Goal: Task Accomplishment & Management: Manage account settings

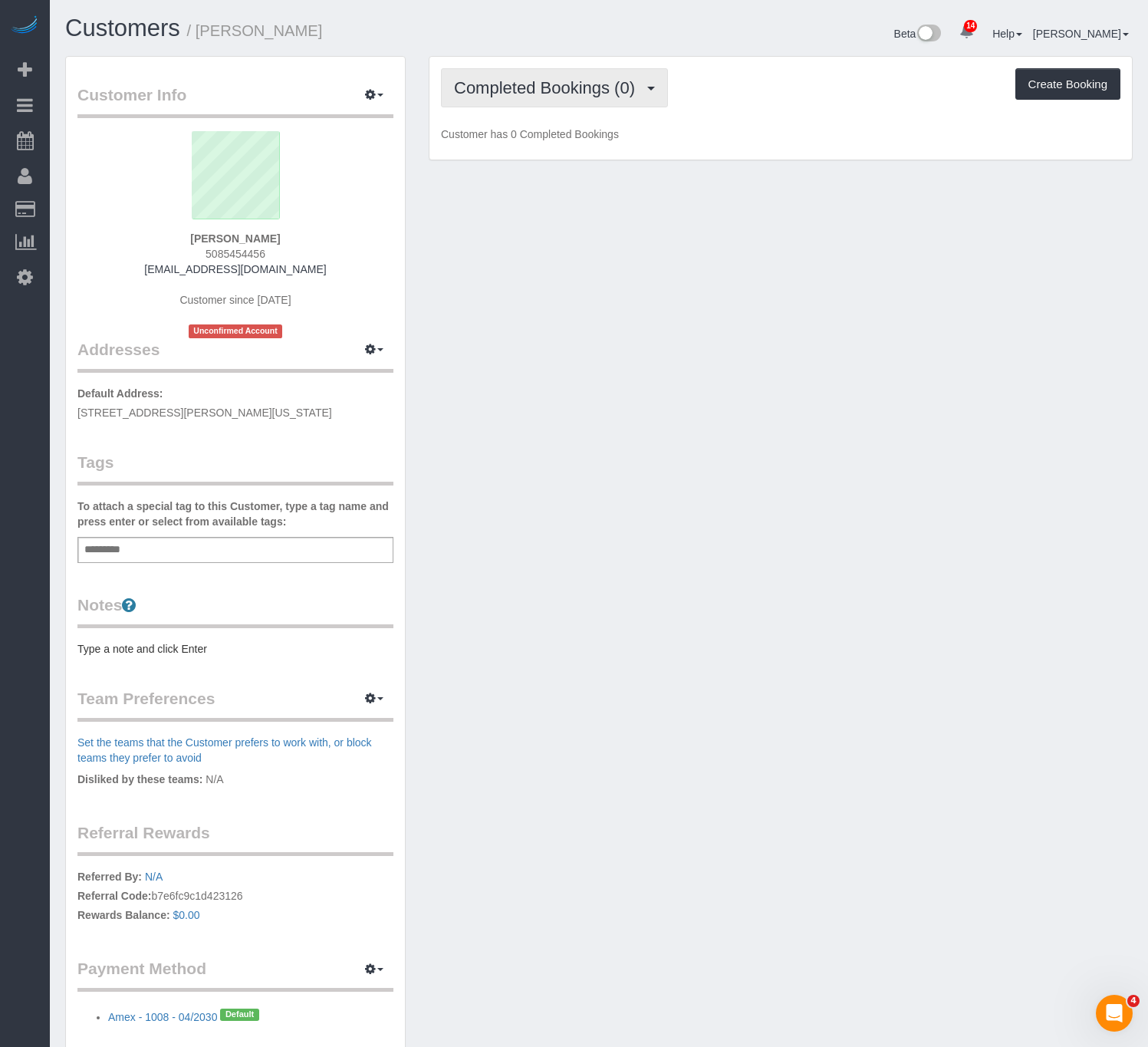
click at [557, 80] on span "Completed Bookings (0)" at bounding box center [548, 88] width 189 height 19
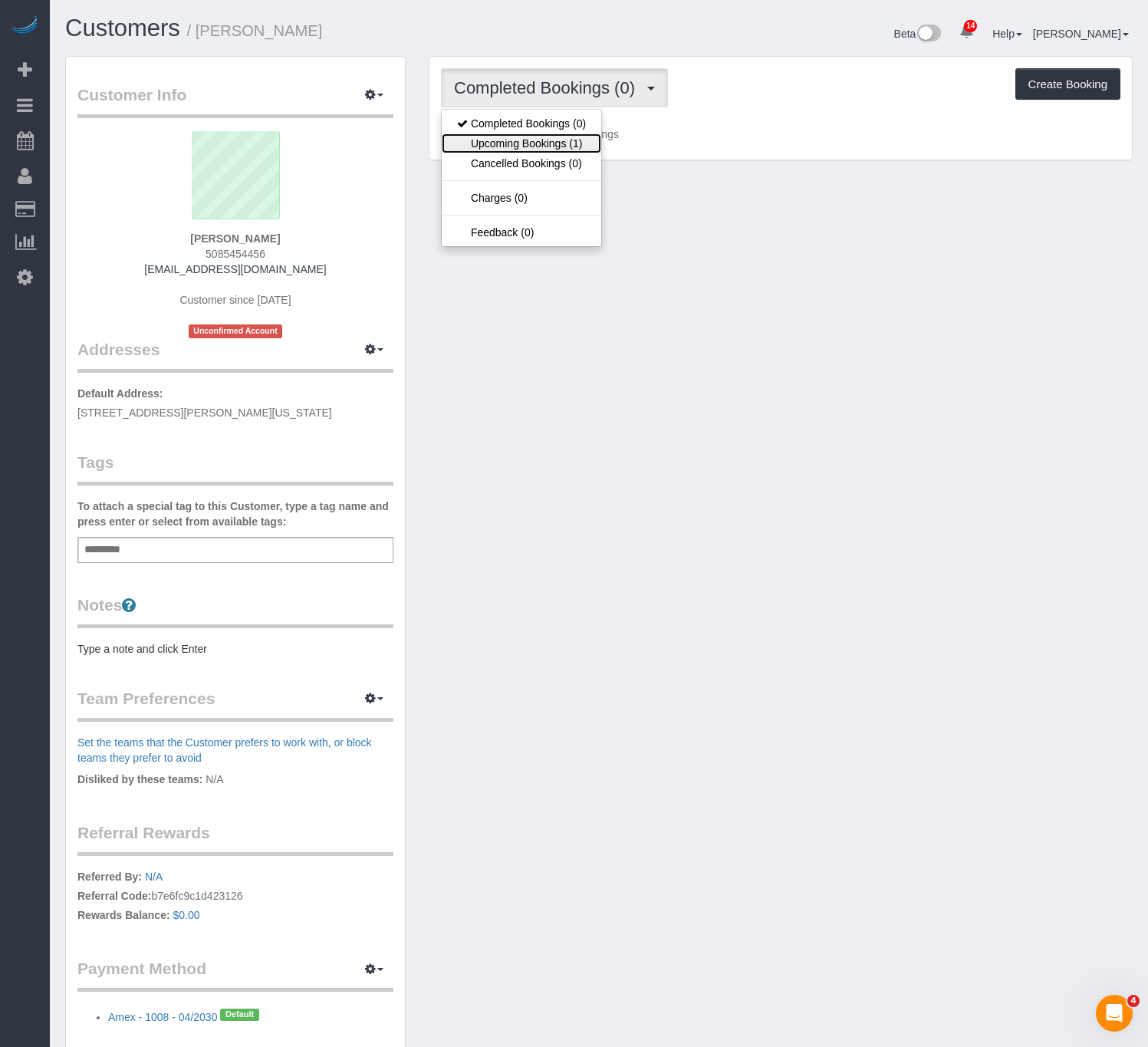
click at [530, 152] on link "Upcoming Bookings (1)" at bounding box center [521, 142] width 159 height 20
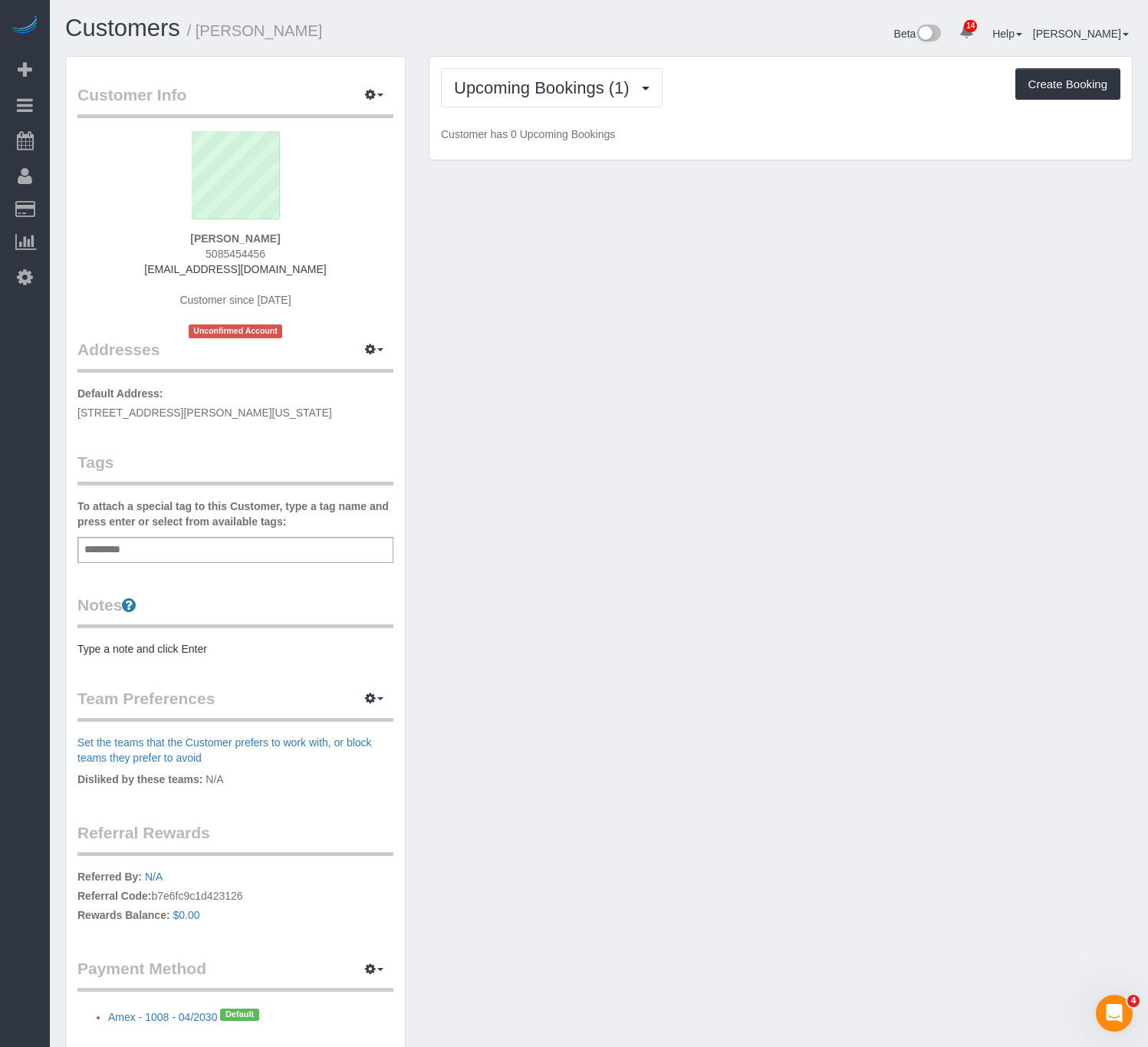
click at [638, 59] on div "Upcoming Bookings (1) Completed Bookings (0) Upcoming Bookings (1) Cancelled Bo…" at bounding box center [780, 108] width 703 height 104
click at [624, 79] on span "Upcoming Bookings (1)" at bounding box center [545, 88] width 183 height 19
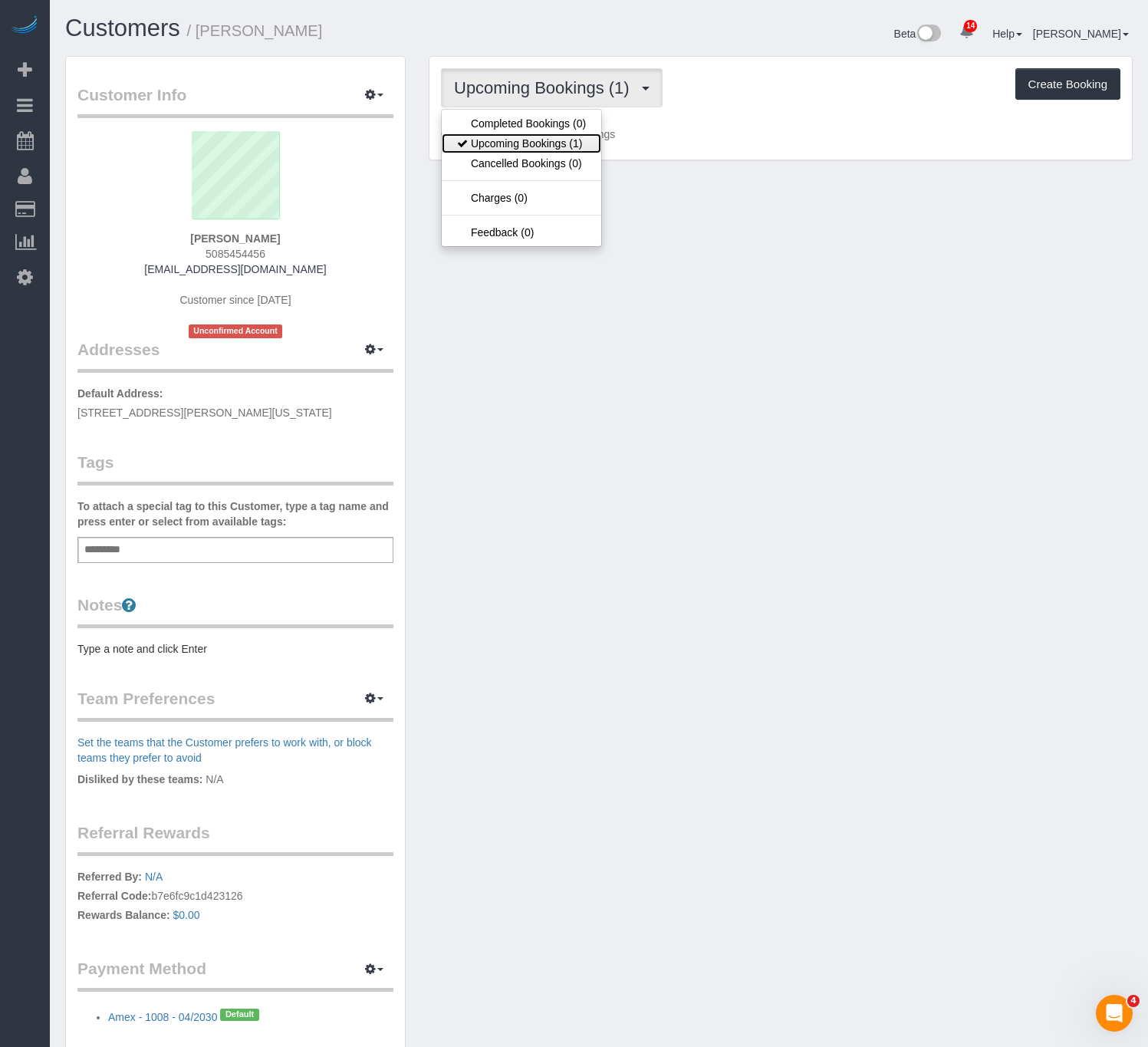
click at [557, 145] on link "Upcoming Bookings (1)" at bounding box center [521, 142] width 159 height 20
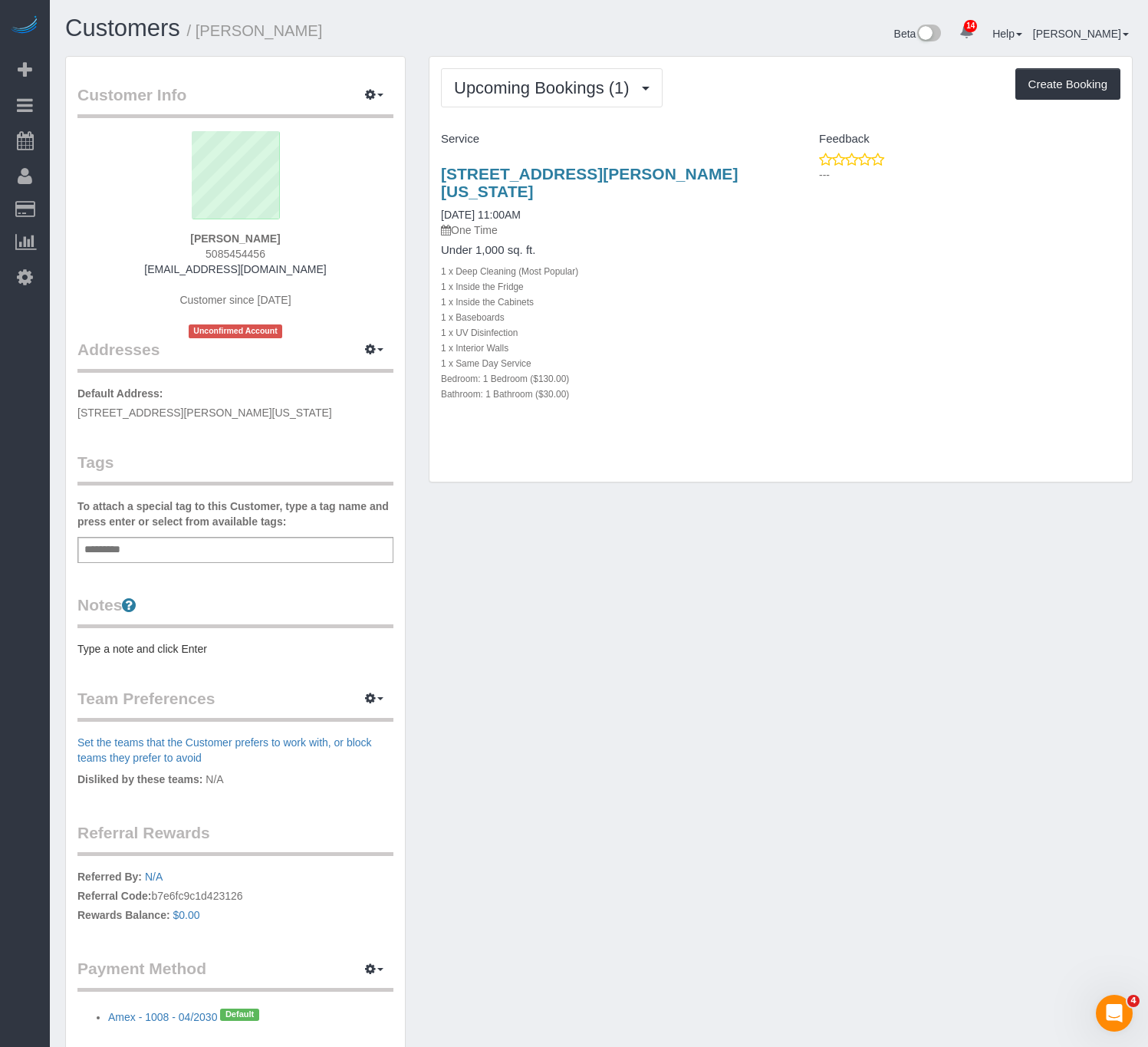
drag, startPoint x: 433, startPoint y: 166, endPoint x: 753, endPoint y: 158, distance: 320.1
click at [775, 175] on div "[STREET_ADDRESS][PERSON_NAME][US_STATE] [DATE] 11:00AM One Time Under 1,000 sq.…" at bounding box center [605, 291] width 351 height 280
copy link "[STREET_ADDRESS][PERSON_NAME][US_STATE]"
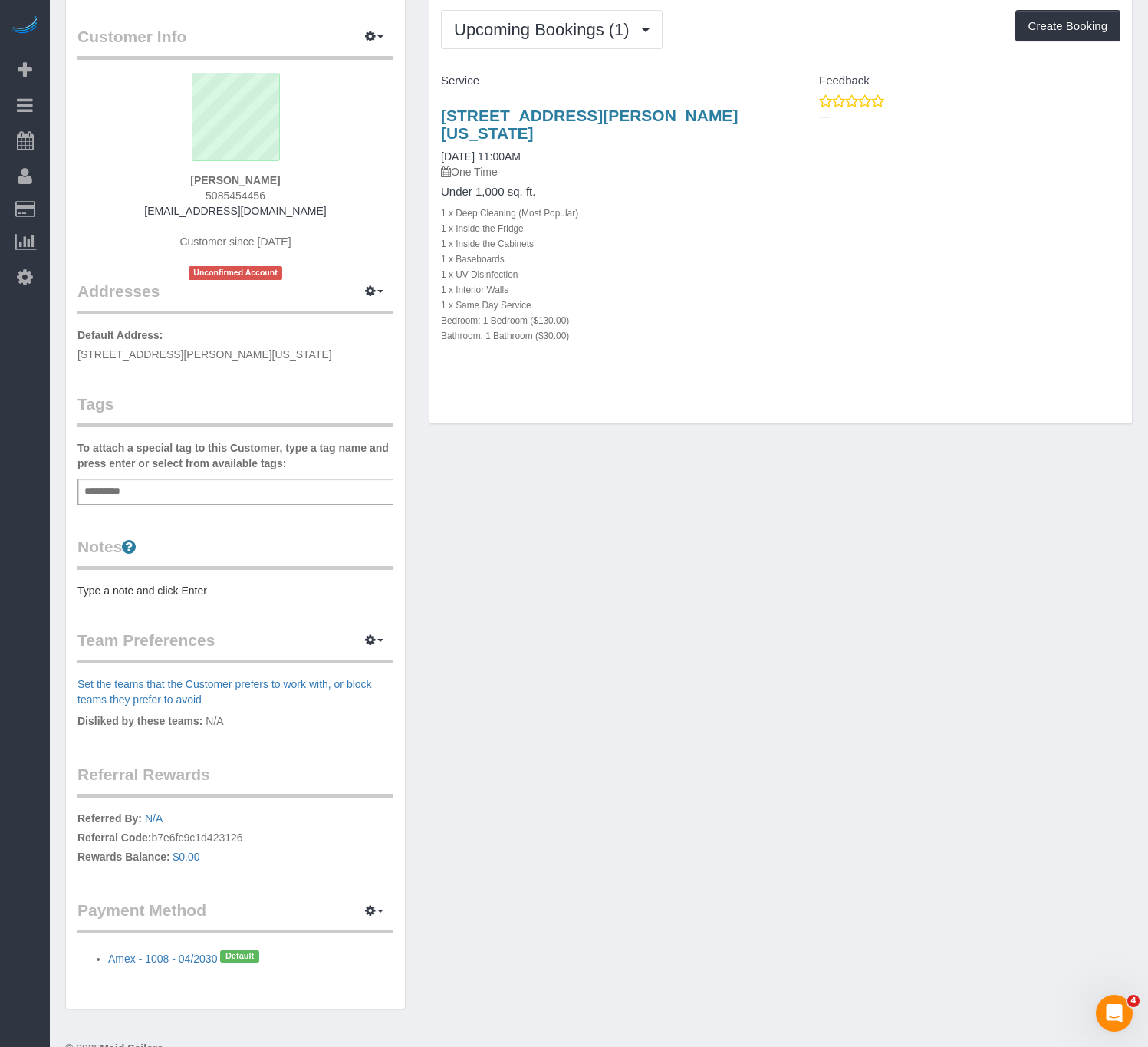
scroll to position [90, 0]
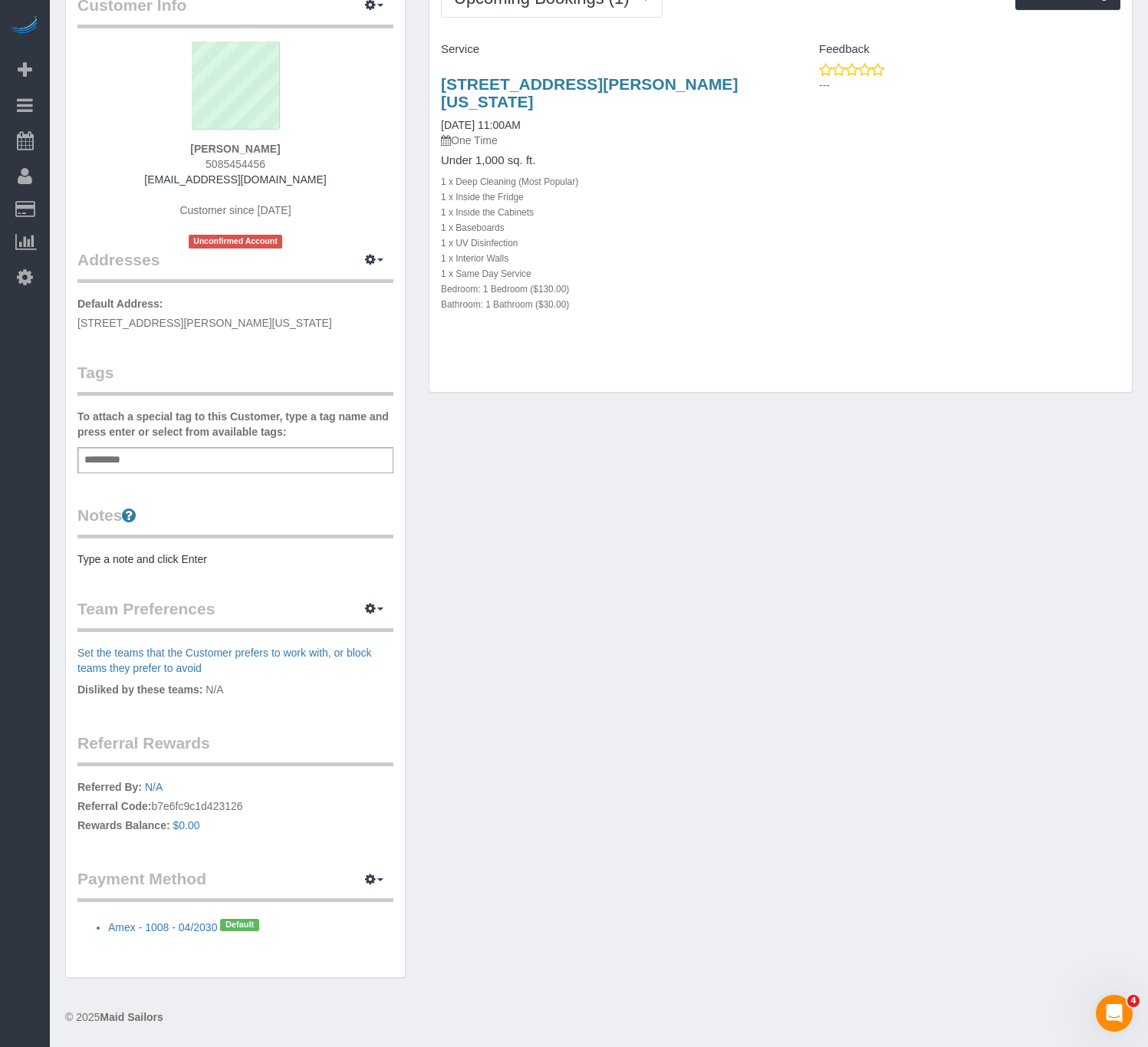
click at [224, 463] on div "Add a tag" at bounding box center [235, 460] width 316 height 26
click at [177, 566] on div "Customer Info Edit Contact Info Send Message Email Preferences Special Sales Ta…" at bounding box center [235, 473] width 339 height 1011
click at [177, 564] on pre "Type a note and click Enter" at bounding box center [235, 559] width 316 height 15
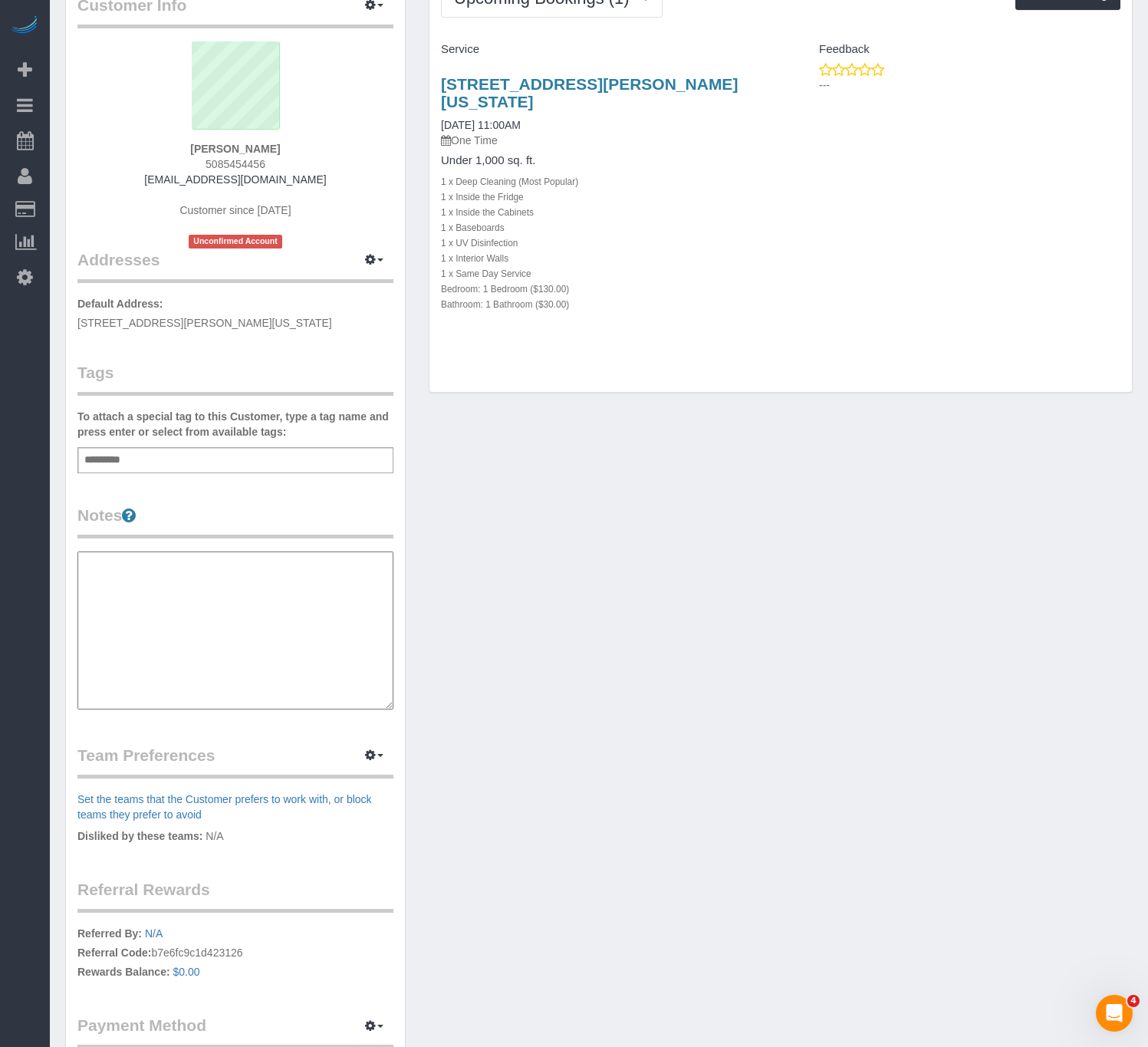
drag, startPoint x: 253, startPoint y: 585, endPoint x: 260, endPoint y: 577, distance: 10.6
click at [253, 585] on textarea at bounding box center [235, 631] width 316 height 158
paste textarea "**********"
click at [185, 601] on textarea "**********" at bounding box center [235, 631] width 316 height 158
click at [353, 587] on textarea "**********" at bounding box center [235, 631] width 316 height 158
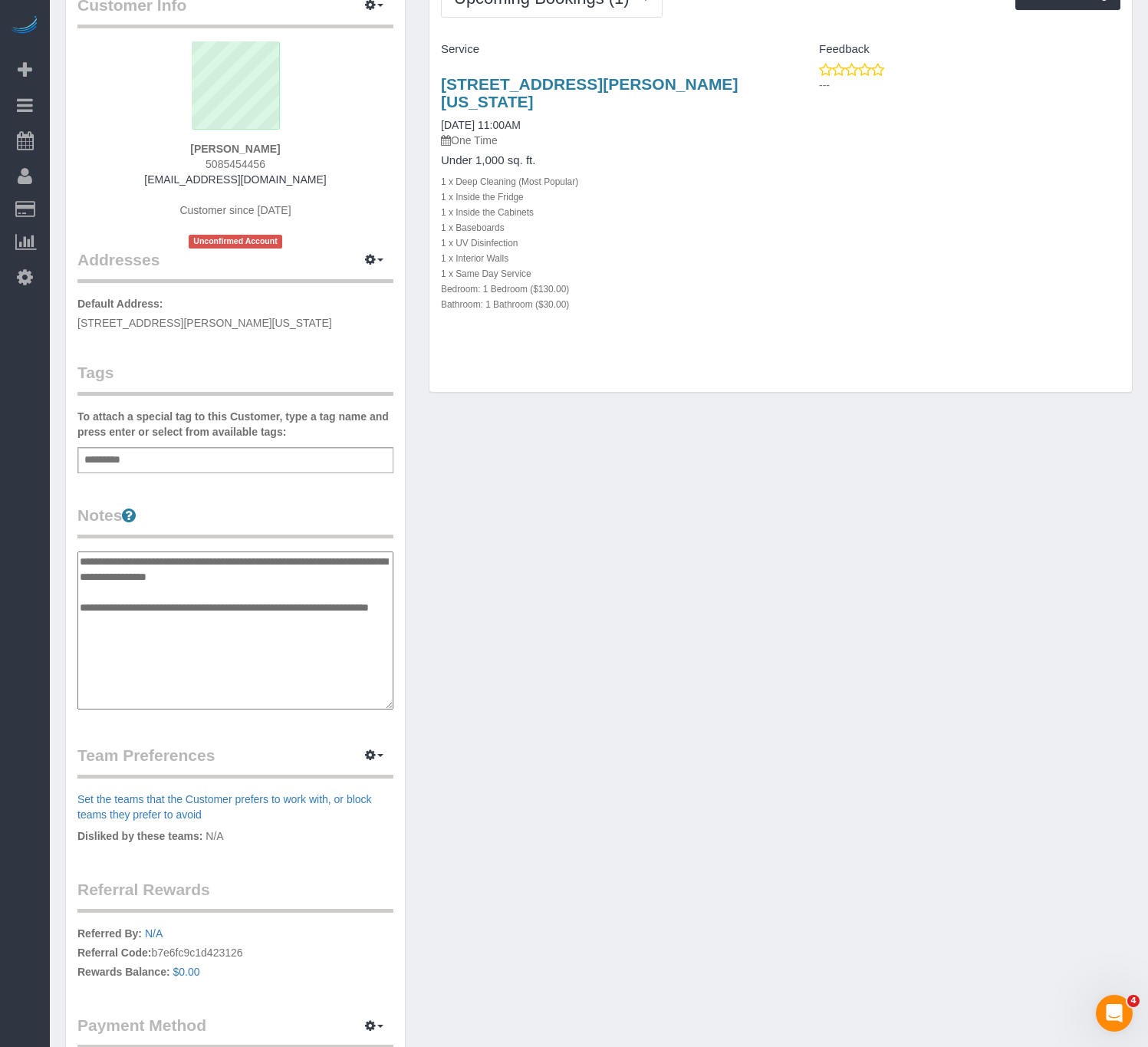
click at [353, 583] on textarea "**********" at bounding box center [235, 631] width 316 height 158
click at [225, 623] on textarea "**********" at bounding box center [235, 631] width 316 height 158
type textarea "**********"
click at [689, 625] on div "Customer Info Edit Contact Info Send Message Email Preferences Special Sales Ta…" at bounding box center [599, 553] width 1090 height 1174
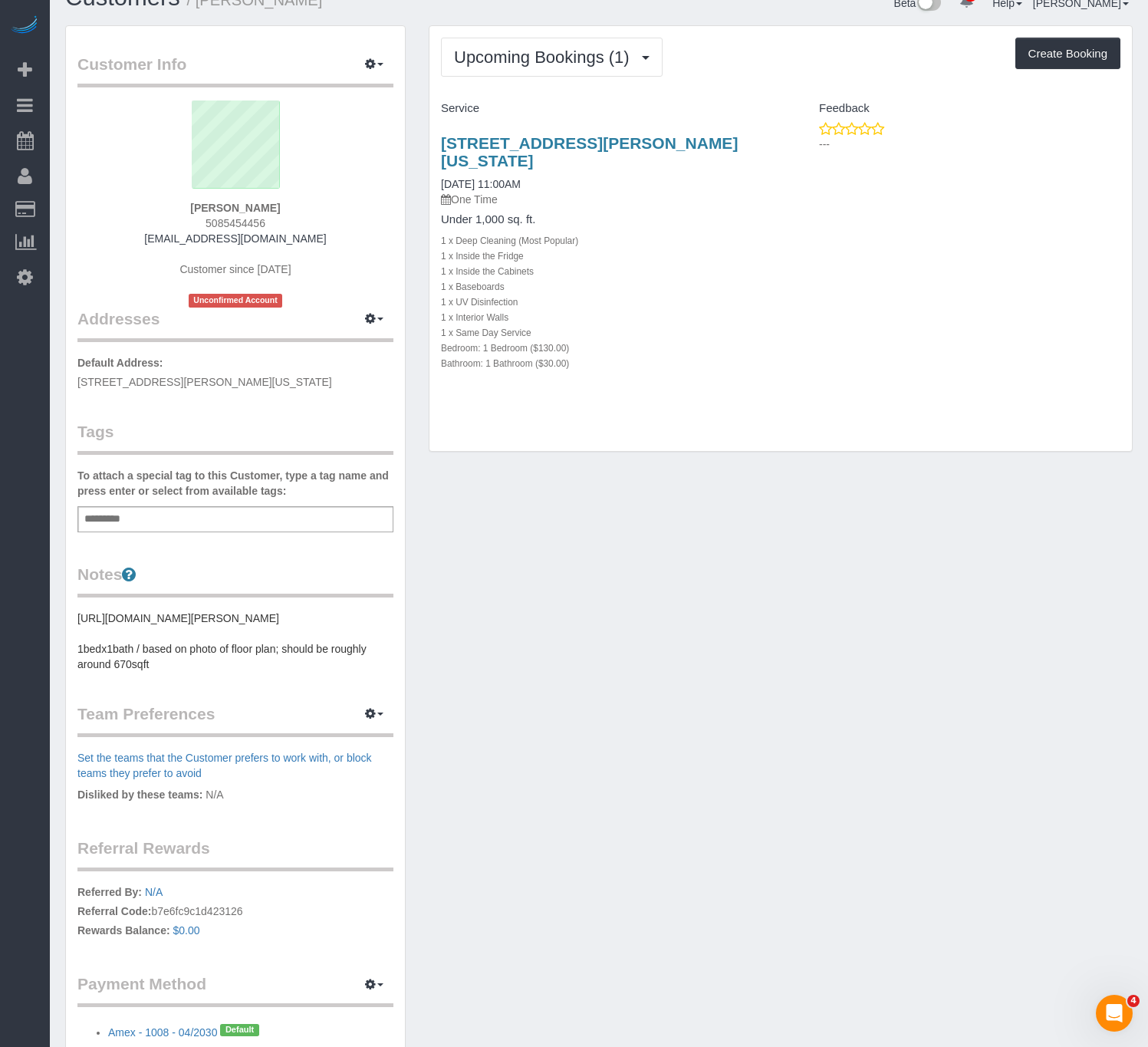
scroll to position [0, 0]
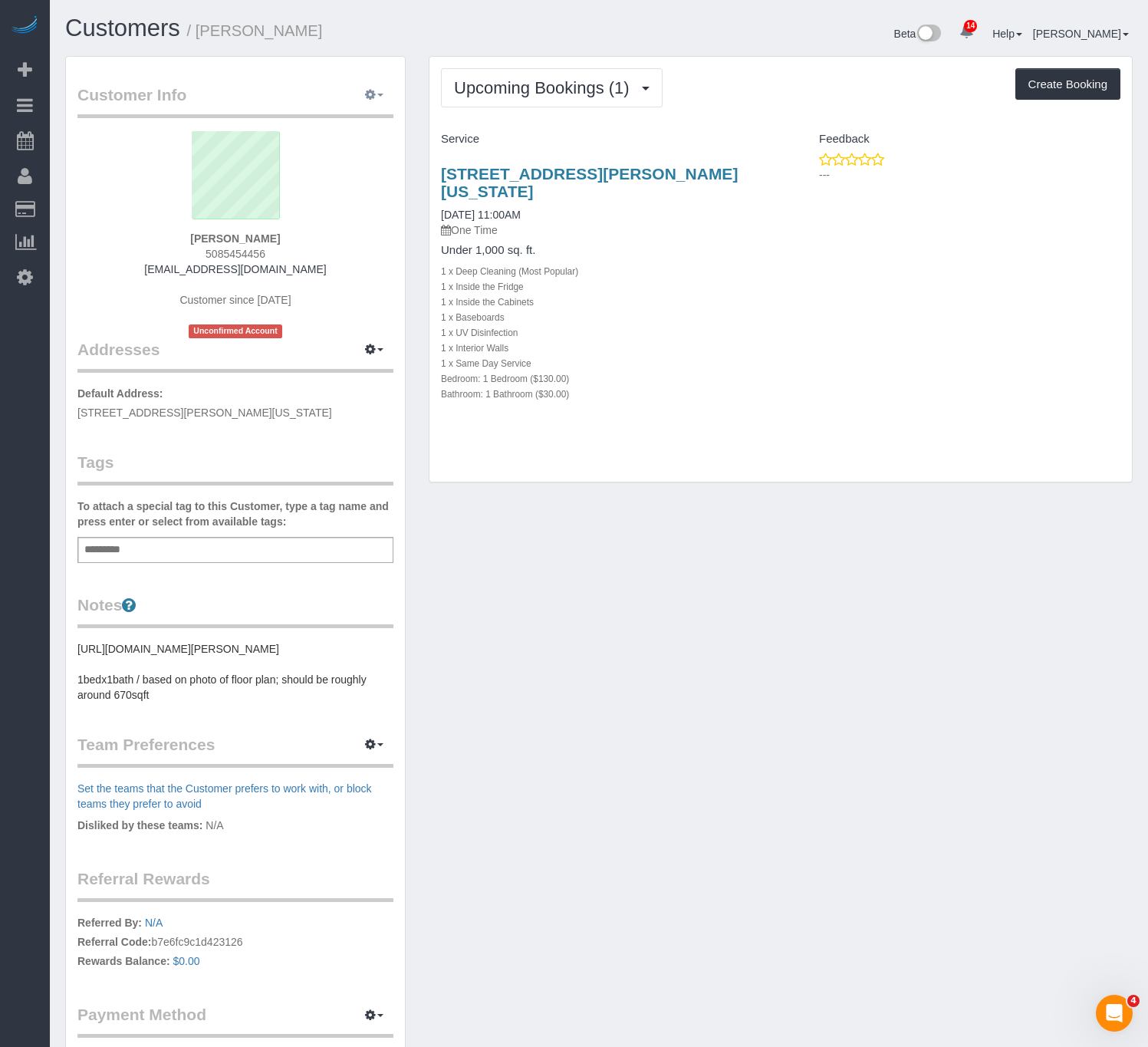
click at [384, 97] on button "button" at bounding box center [374, 95] width 39 height 24
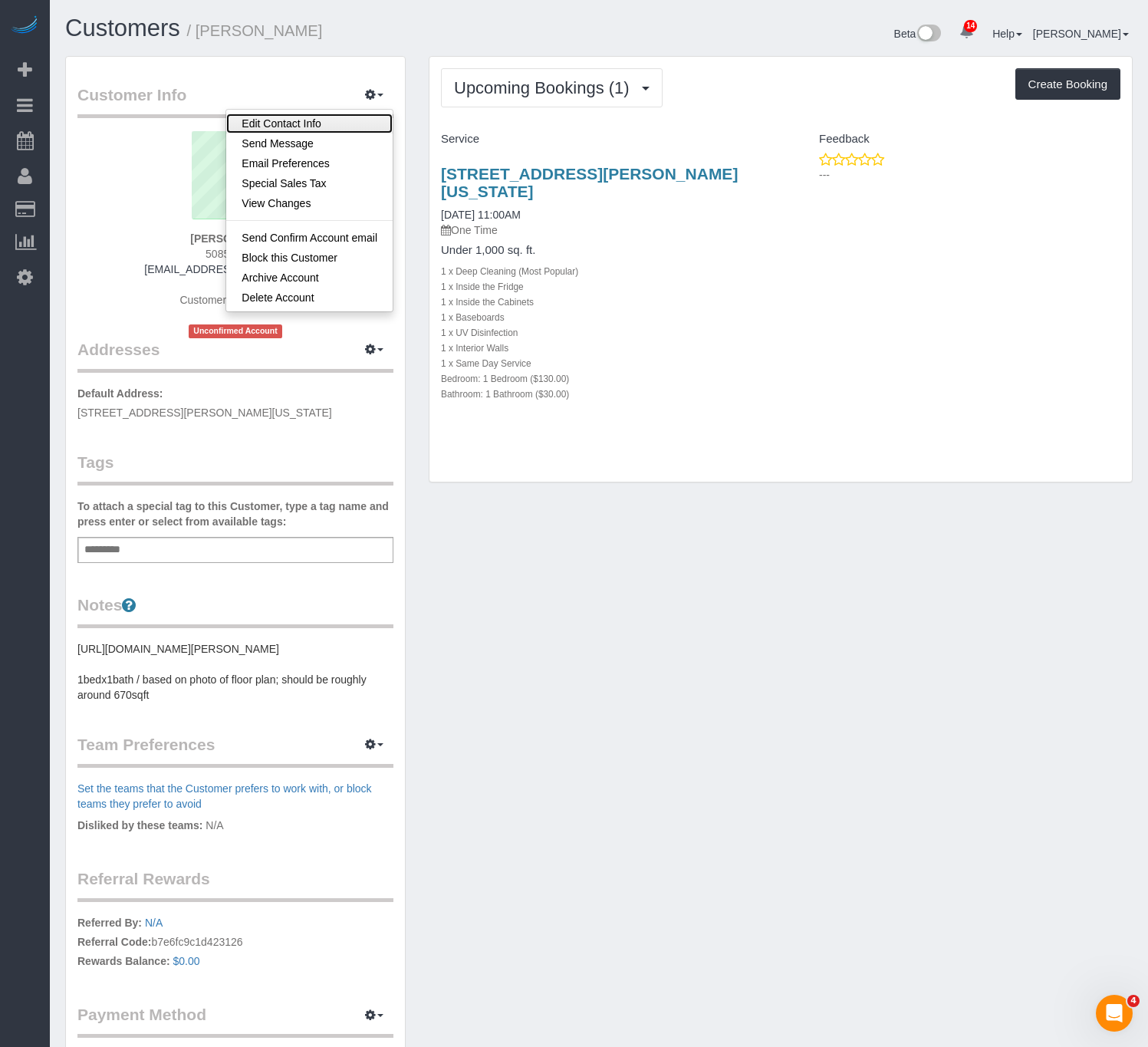
click at [321, 126] on link "Edit Contact Info" at bounding box center [309, 123] width 166 height 20
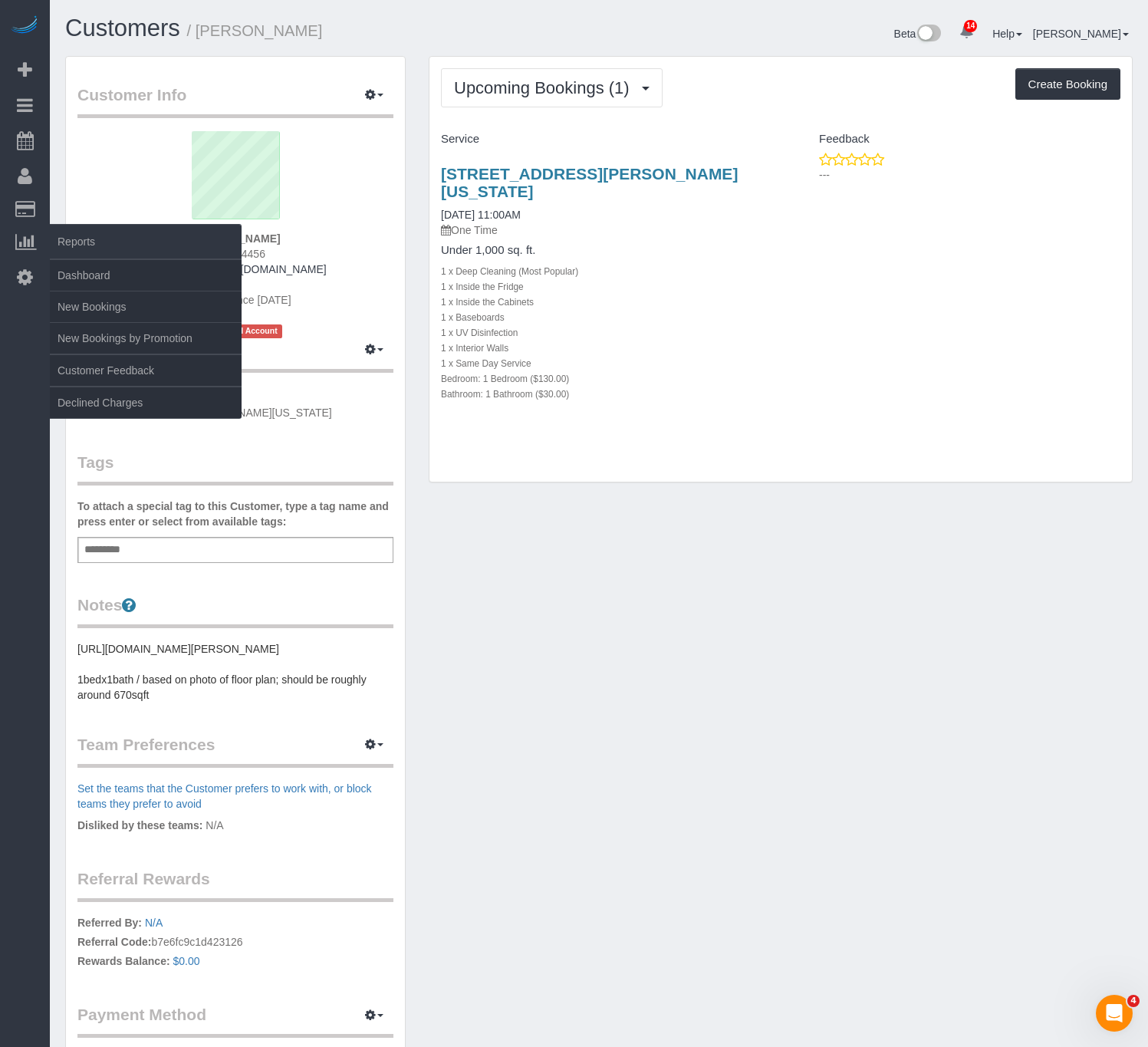
select select "NY"
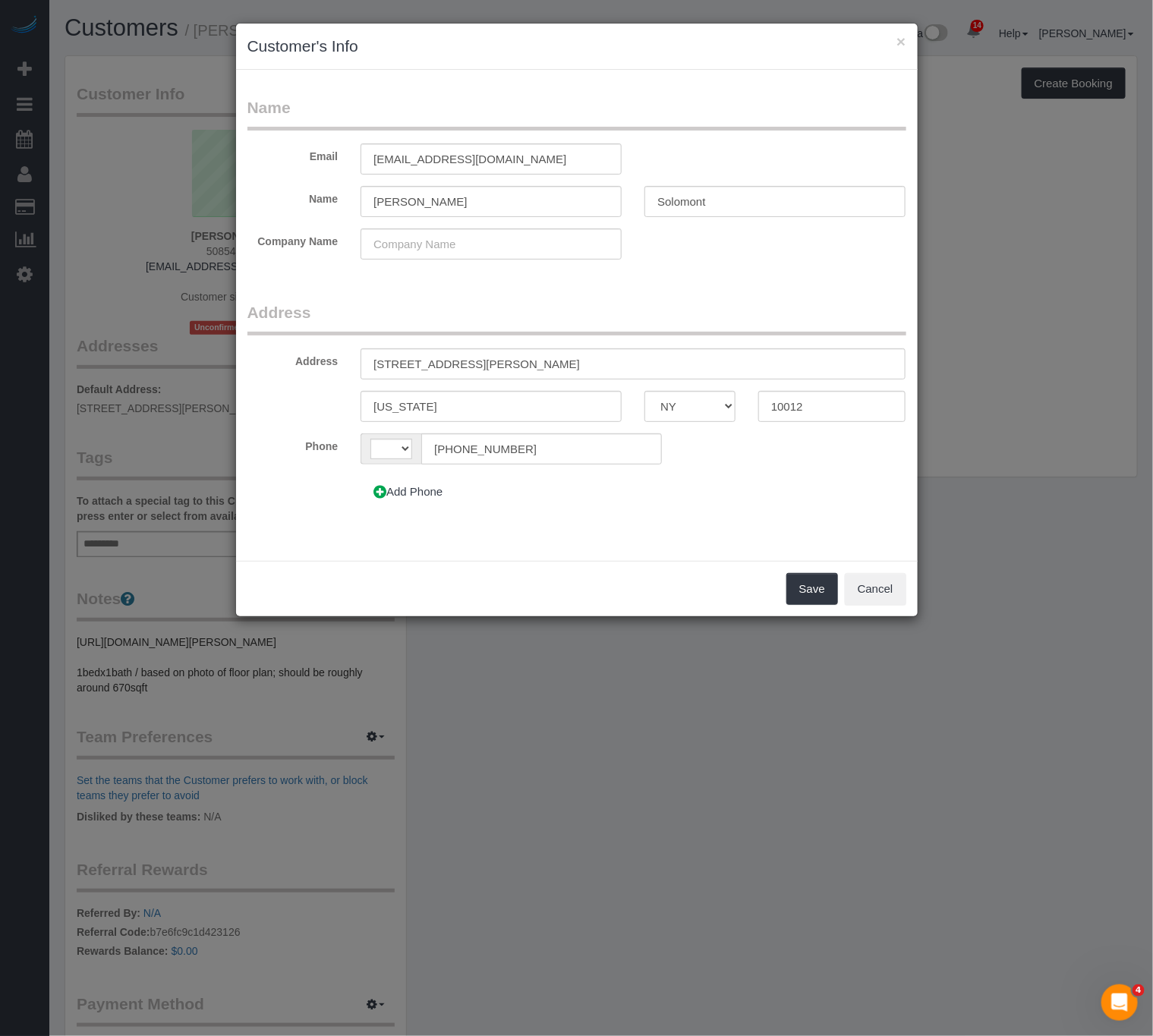
select select "string:[GEOGRAPHIC_DATA]"
click at [481, 371] on input "[STREET_ADDRESS][PERSON_NAME]" at bounding box center [633, 363] width 545 height 31
click at [433, 365] on input "[STREET_ADDRESS][PERSON_NAME]" at bounding box center [633, 363] width 545 height 31
click at [563, 369] on input "[STREET_ADDRESS][PERSON_NAME]" at bounding box center [633, 363] width 545 height 31
type input "[STREET_ADDRESS][PERSON_NAME]"
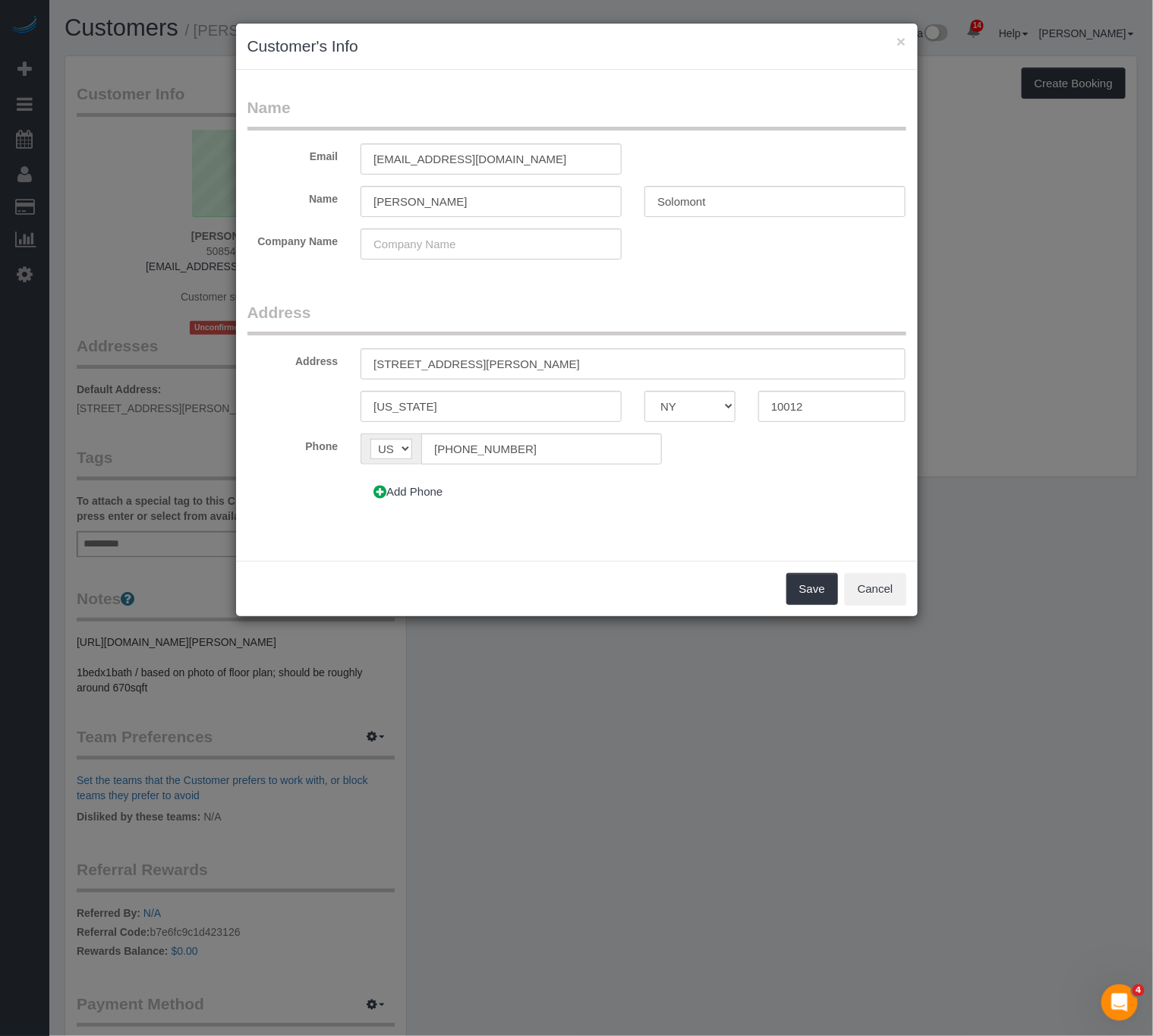
click at [679, 550] on div "Name Email [EMAIL_ADDRESS][DOMAIN_NAME] Name [PERSON_NAME] Company Name Address…" at bounding box center [577, 315] width 682 height 491
click at [797, 581] on button "Save" at bounding box center [811, 589] width 51 height 32
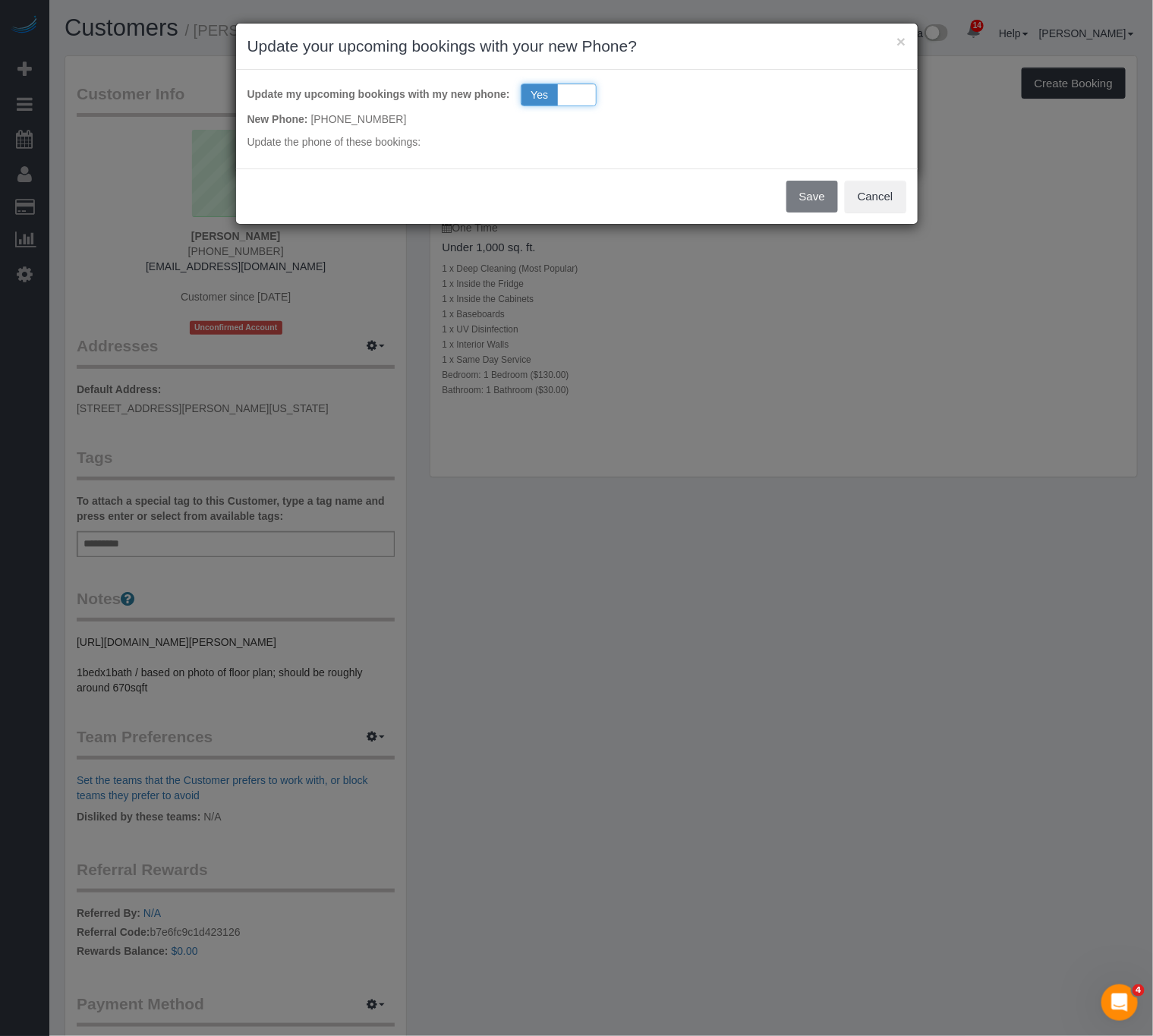
click at [585, 94] on div "Yes No" at bounding box center [558, 94] width 76 height 22
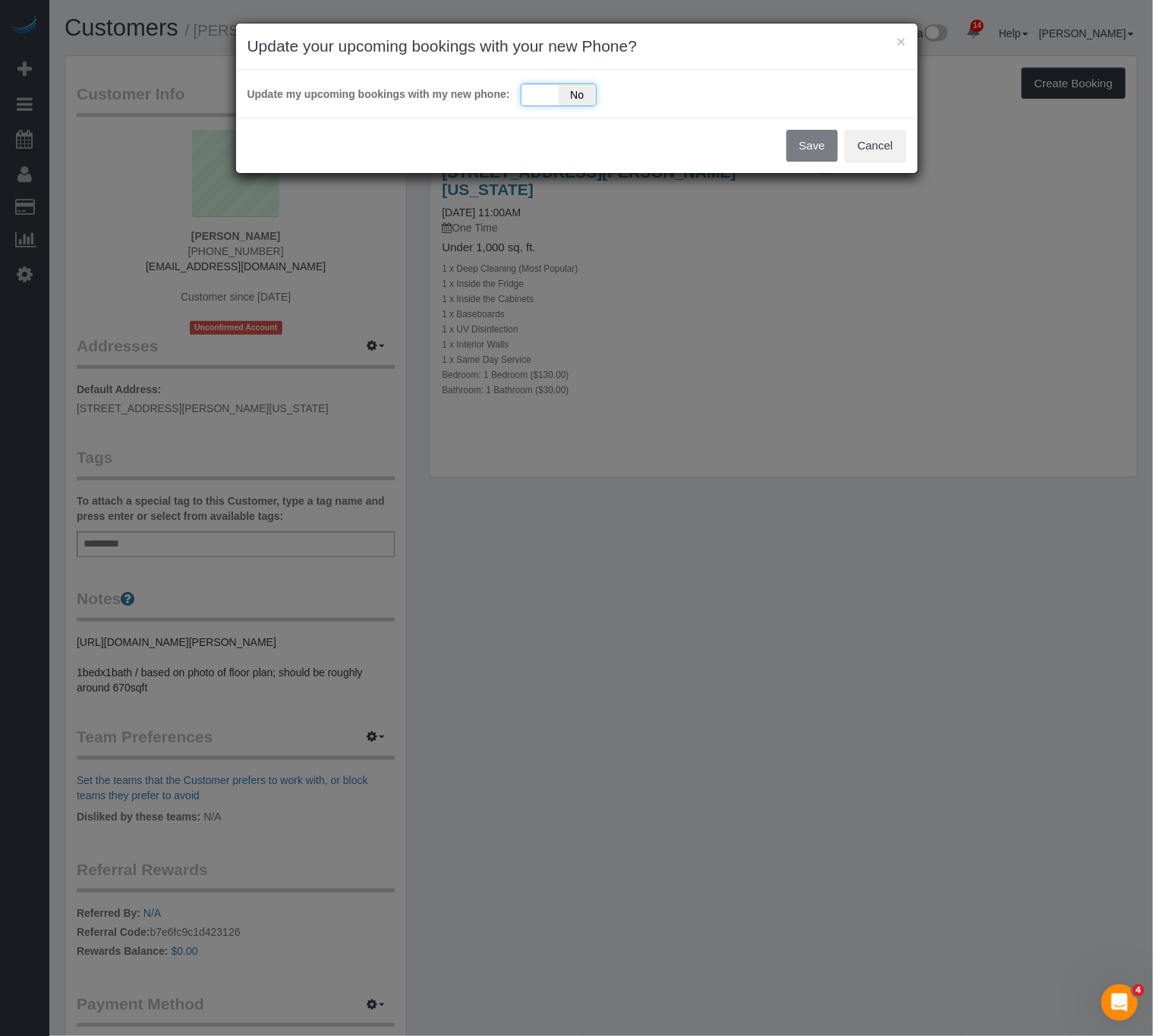
click at [549, 93] on div "Yes No" at bounding box center [558, 94] width 76 height 22
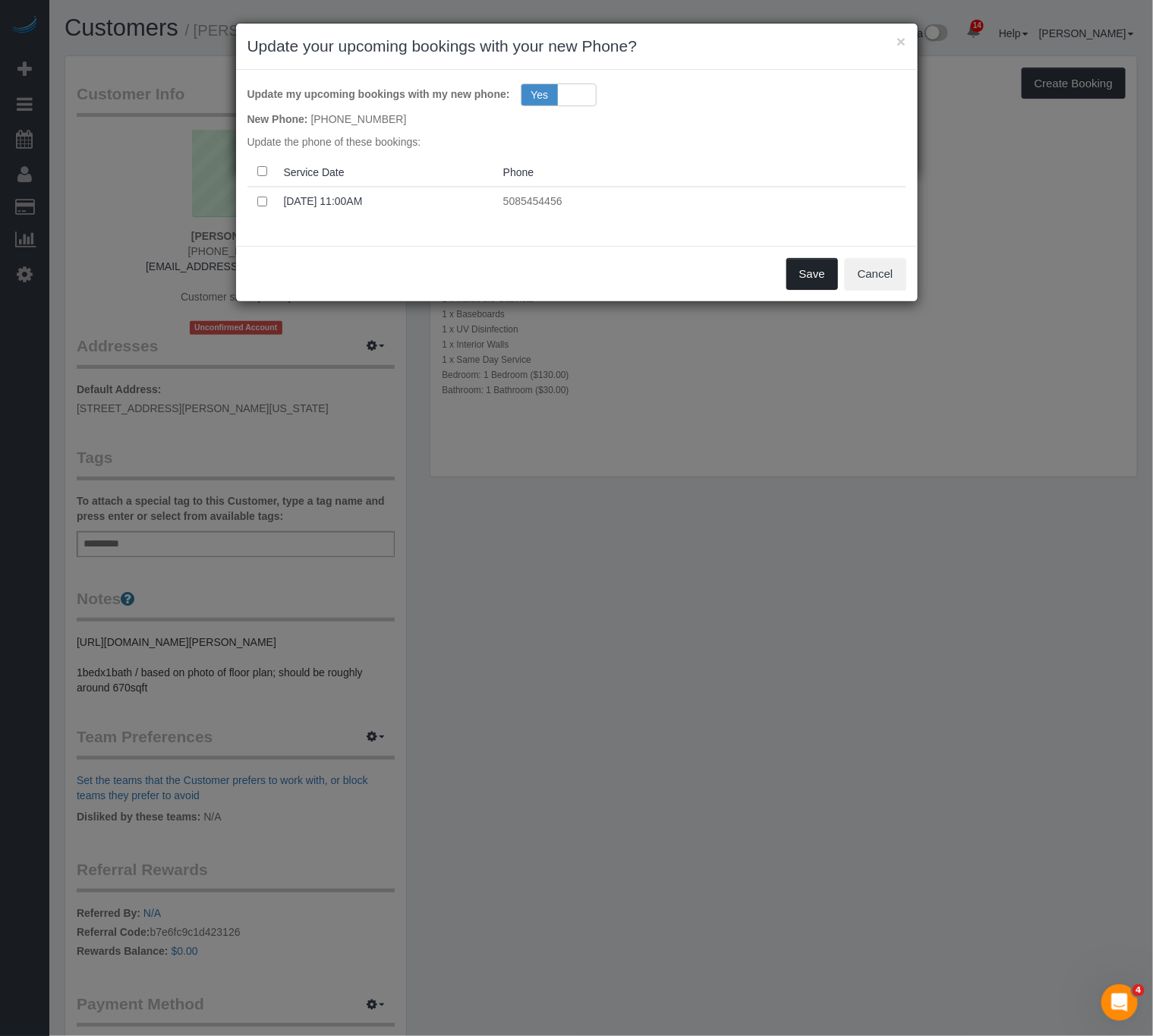
click at [797, 273] on button "Save" at bounding box center [811, 273] width 51 height 32
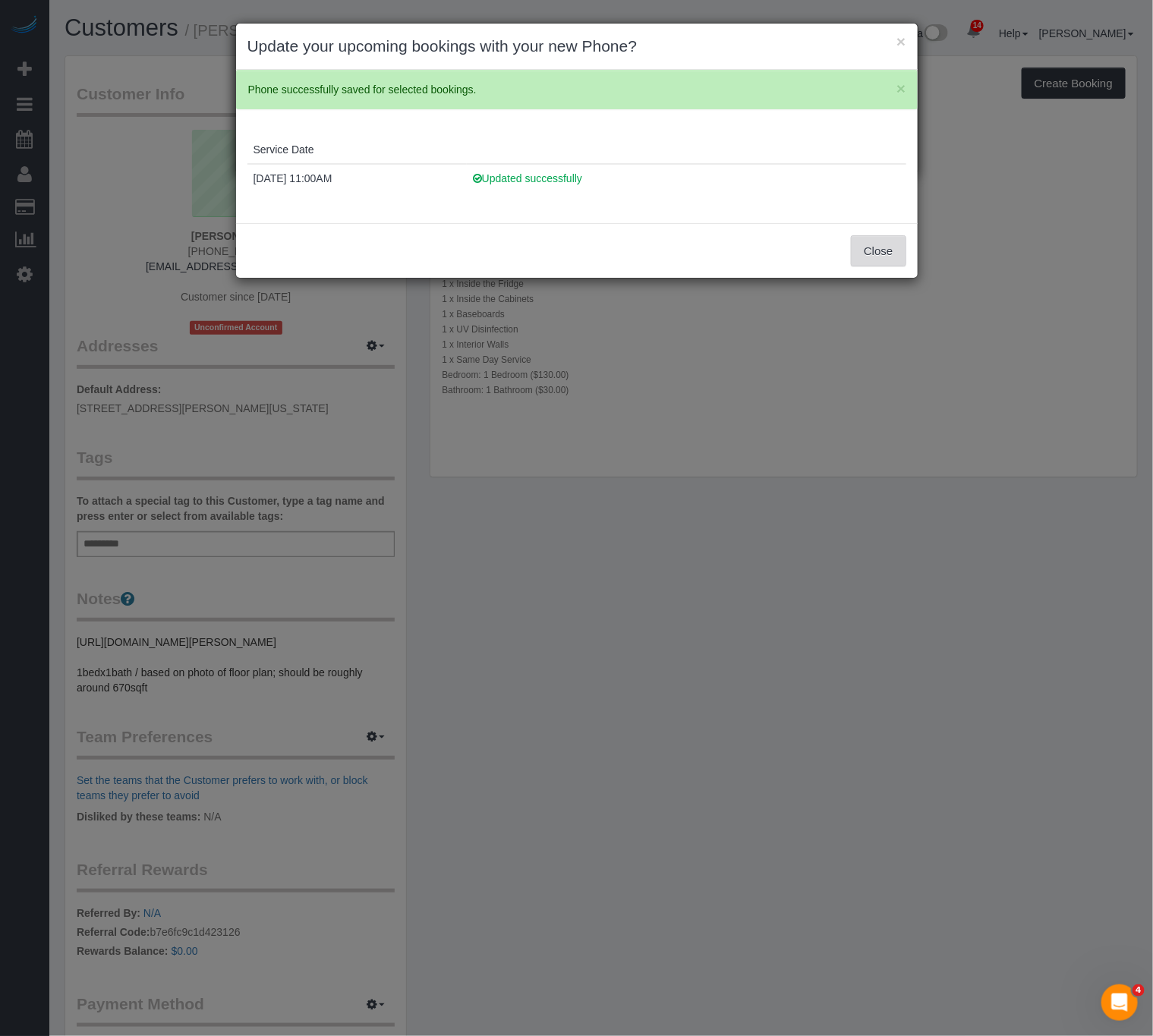
click at [878, 256] on button "Close" at bounding box center [878, 251] width 55 height 32
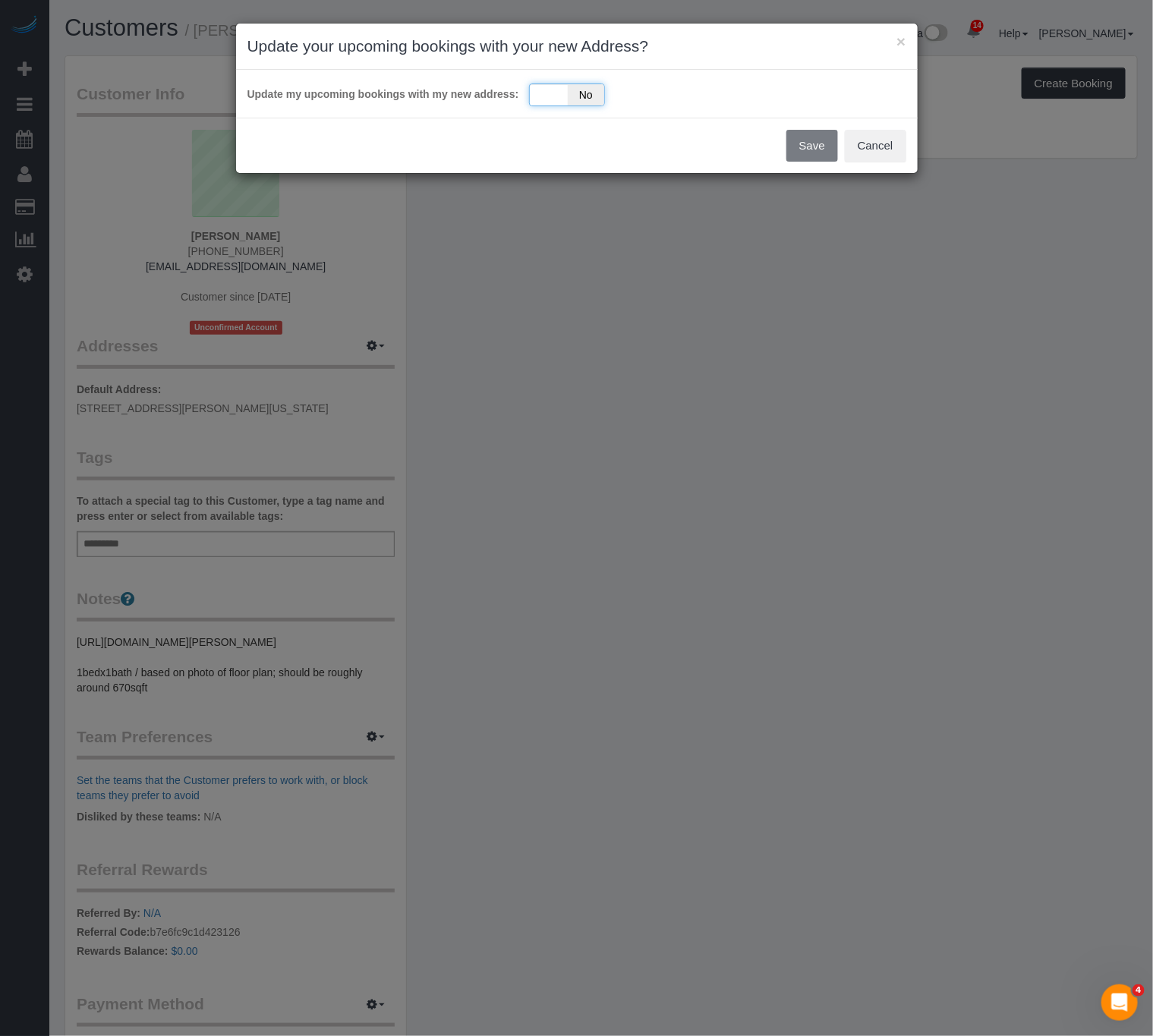
click at [563, 83] on div "Yes No" at bounding box center [567, 94] width 76 height 22
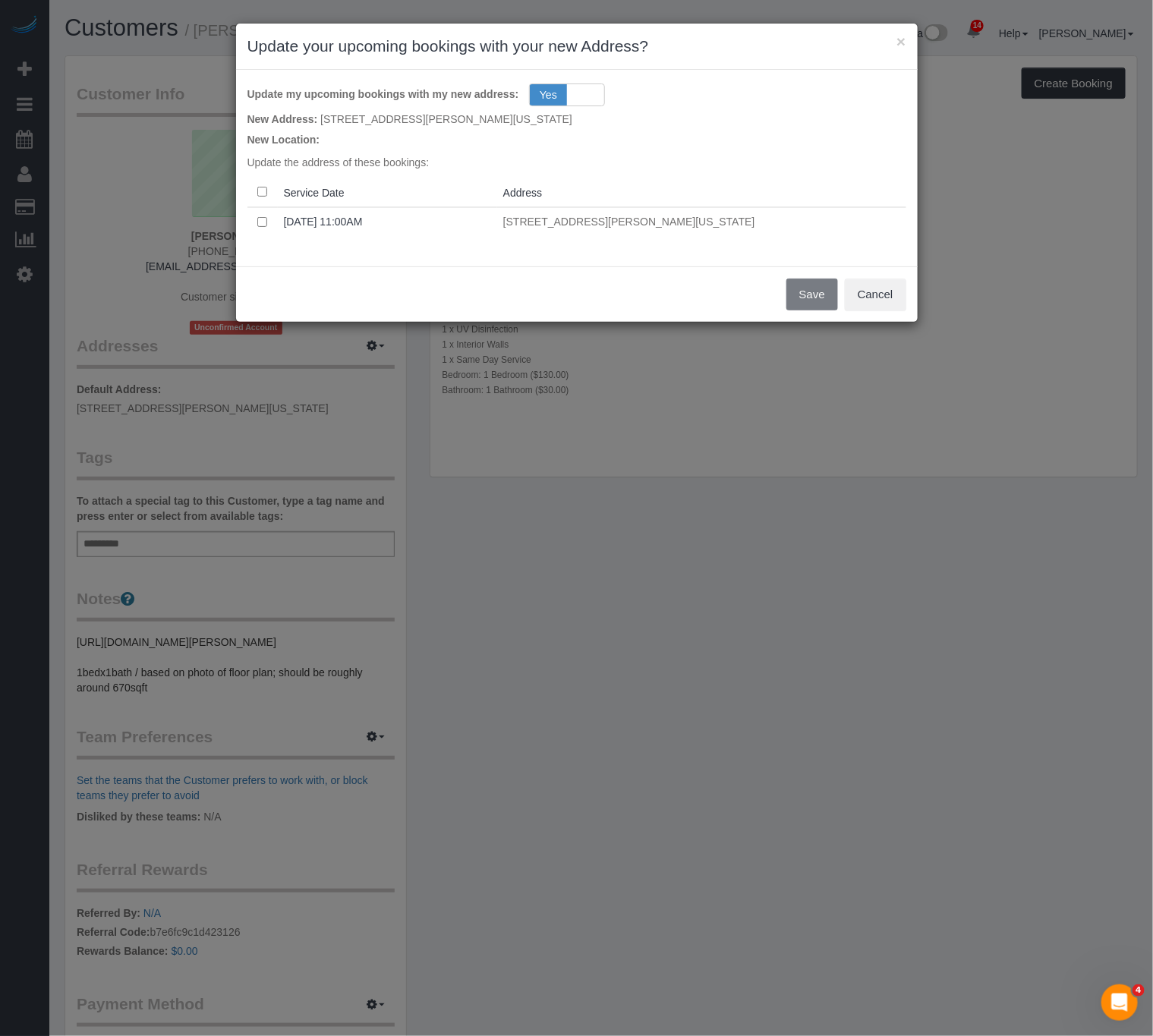
click at [256, 189] on th at bounding box center [262, 192] width 31 height 30
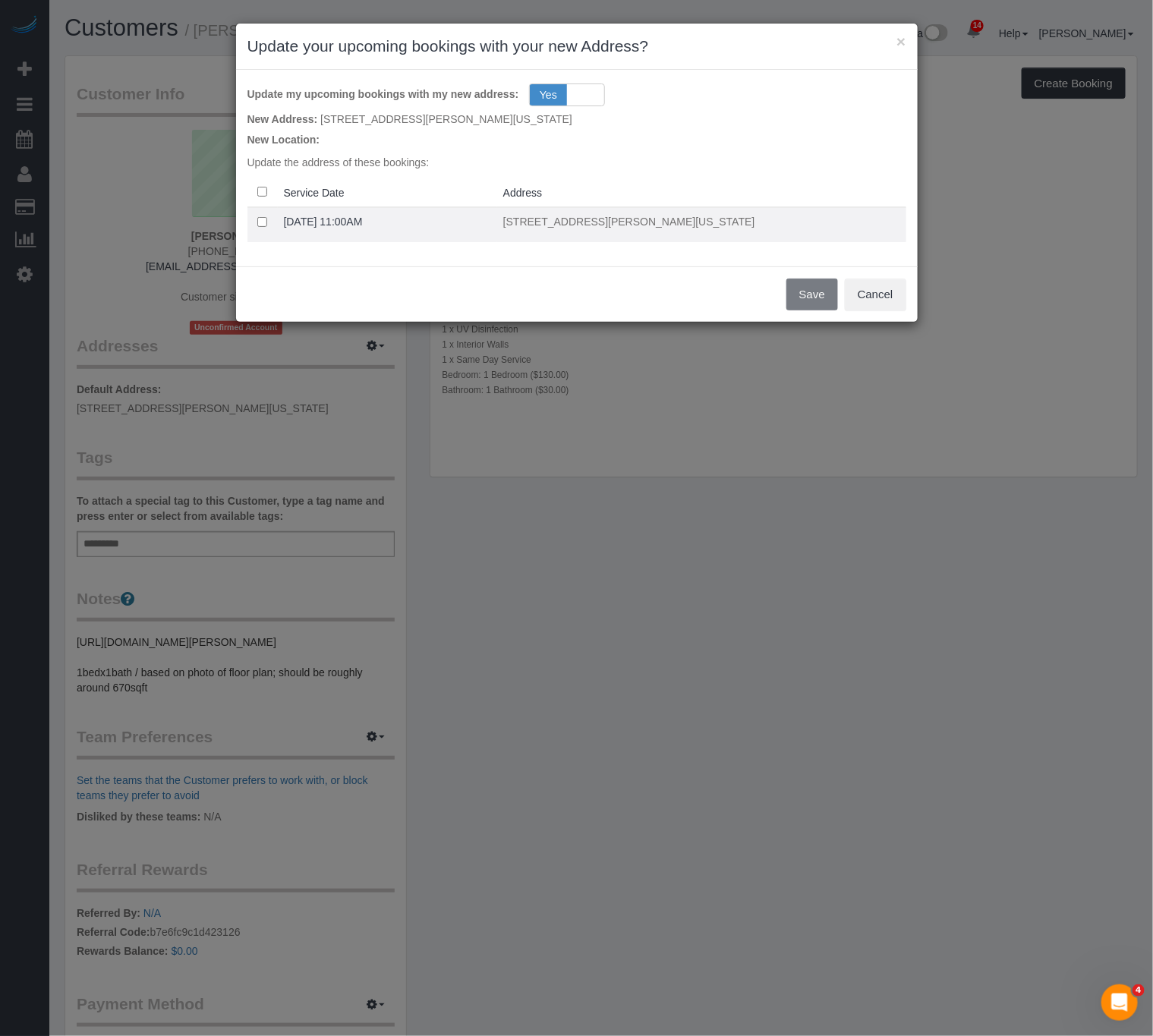
click at [253, 224] on td at bounding box center [262, 224] width 31 height 35
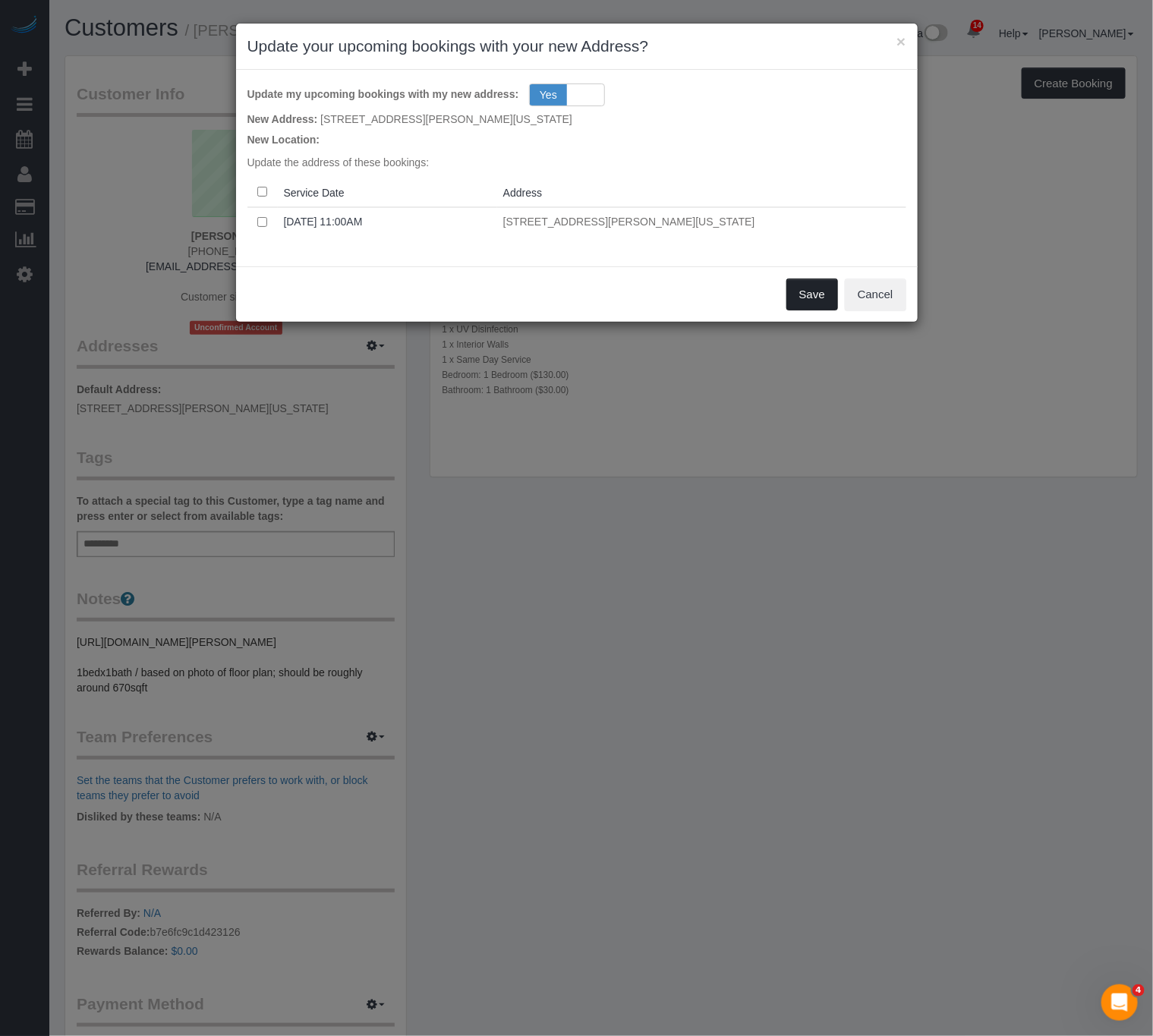
click at [810, 305] on button "Save" at bounding box center [811, 294] width 51 height 32
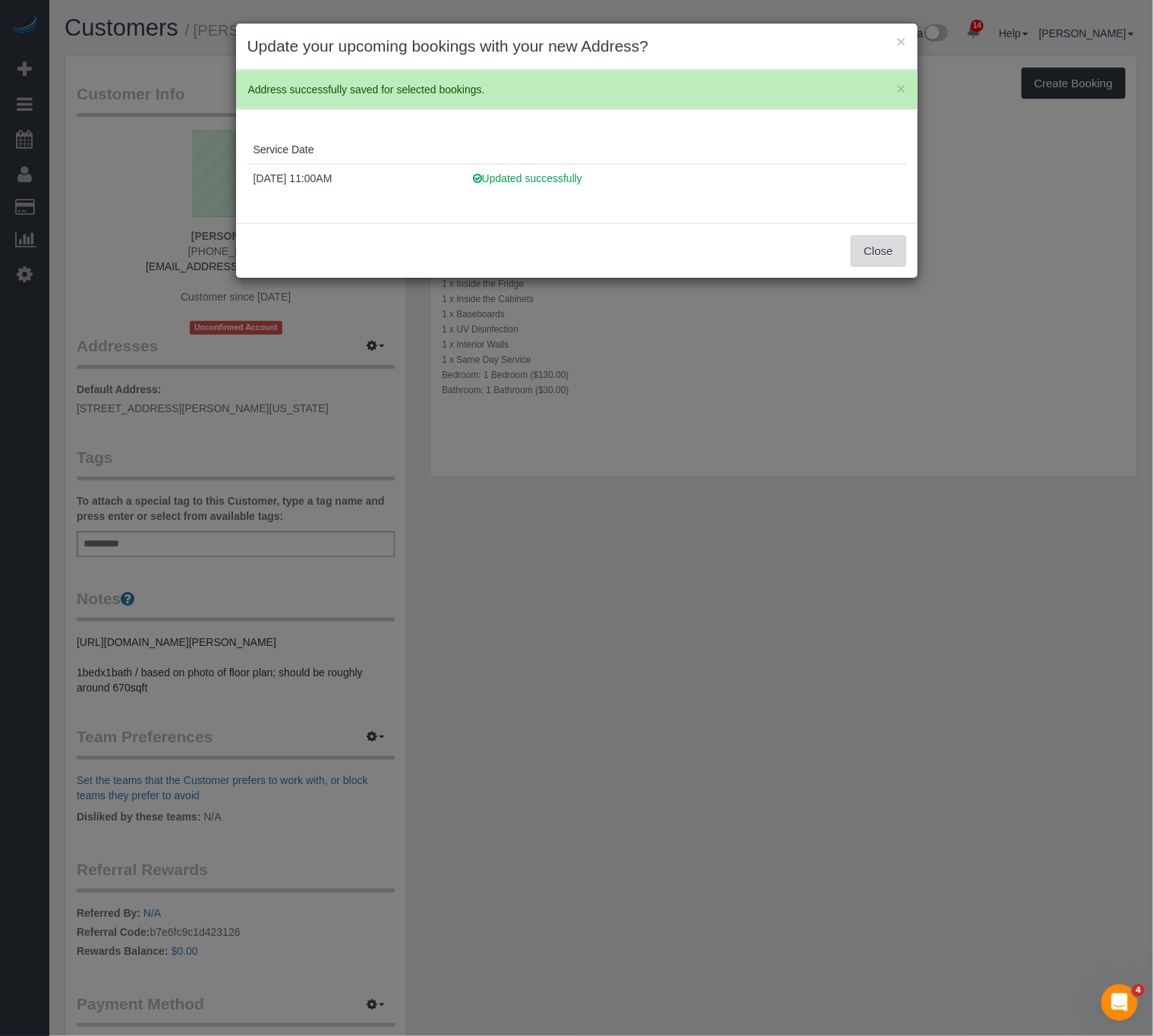
click at [893, 260] on button "Close" at bounding box center [878, 251] width 55 height 32
